Goal: Task Accomplishment & Management: Use online tool/utility

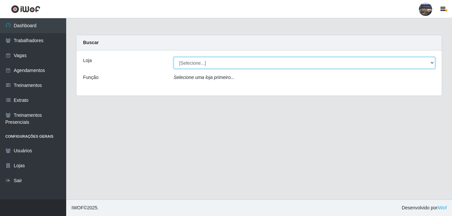
click at [428, 63] on select "[Selecione...] Gostinho da Roça" at bounding box center [305, 63] width 262 height 12
select select "303"
click at [174, 57] on select "[Selecione...] Gostinho da Roça" at bounding box center [305, 63] width 262 height 12
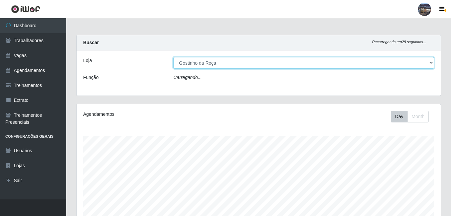
scroll to position [137, 364]
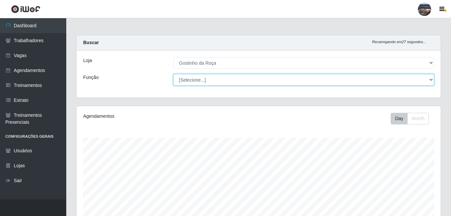
click at [431, 77] on select "[Selecione...] ASG ASG + ASG ++ Embalador Embalador + Embalador ++ Operador de …" at bounding box center [303, 80] width 261 height 12
select select "1"
click at [173, 74] on select "[Selecione...] ASG ASG + ASG ++ Embalador Embalador + Embalador ++ Operador de …" at bounding box center [303, 80] width 261 height 12
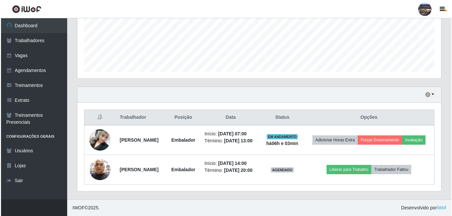
scroll to position [175, 0]
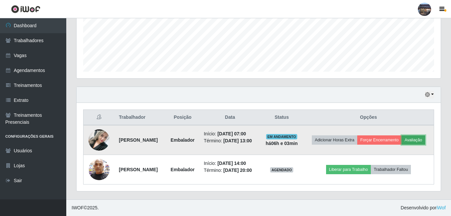
click at [401, 135] on button "Avaliação" at bounding box center [413, 139] width 24 height 9
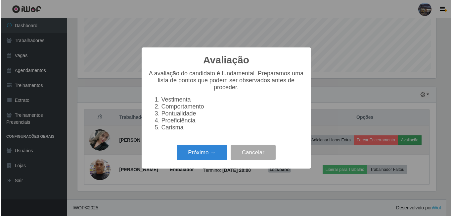
scroll to position [137, 361]
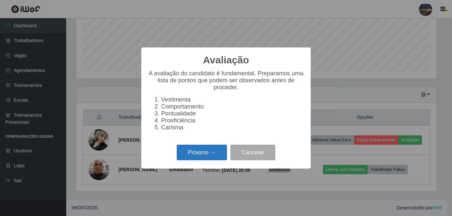
click at [202, 156] on button "Próximo →" at bounding box center [202, 152] width 50 height 16
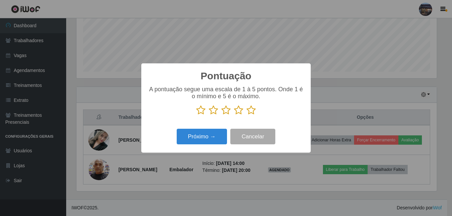
click at [254, 109] on icon at bounding box center [251, 110] width 9 height 10
click at [247, 115] on input "radio" at bounding box center [247, 115] width 0 height 0
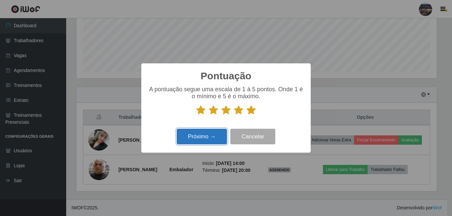
click at [195, 134] on button "Próximo →" at bounding box center [202, 136] width 50 height 16
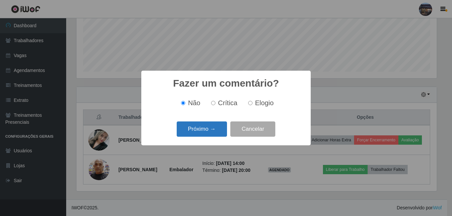
click at [207, 128] on button "Próximo →" at bounding box center [202, 129] width 50 height 16
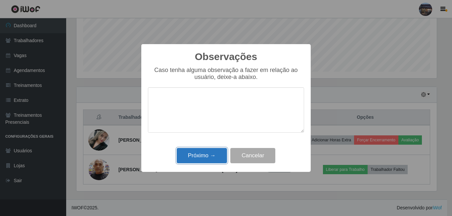
click at [200, 152] on button "Próximo →" at bounding box center [202, 156] width 50 height 16
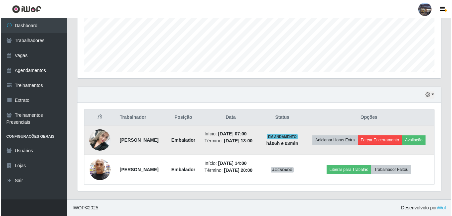
scroll to position [165, 0]
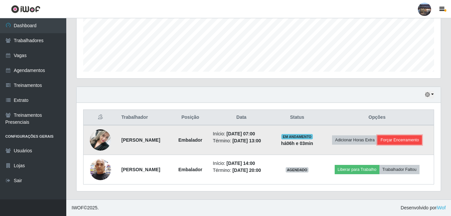
click at [407, 138] on button "Forçar Encerramento" at bounding box center [399, 139] width 44 height 9
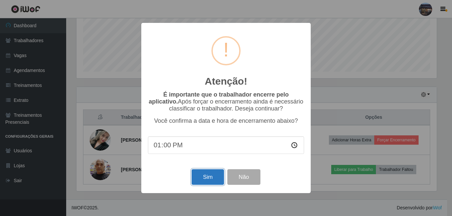
click at [205, 174] on button "Sim" at bounding box center [208, 177] width 32 height 16
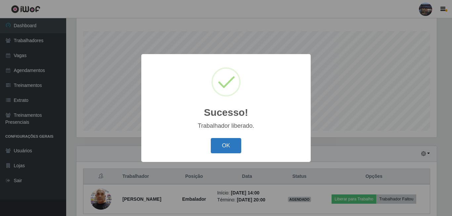
click at [225, 143] on button "OK" at bounding box center [226, 146] width 31 height 16
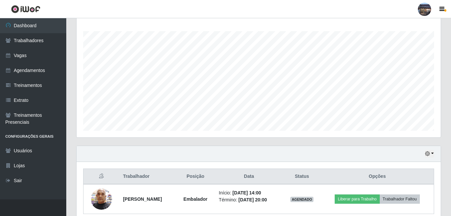
scroll to position [137, 364]
